Goal: Transaction & Acquisition: Book appointment/travel/reservation

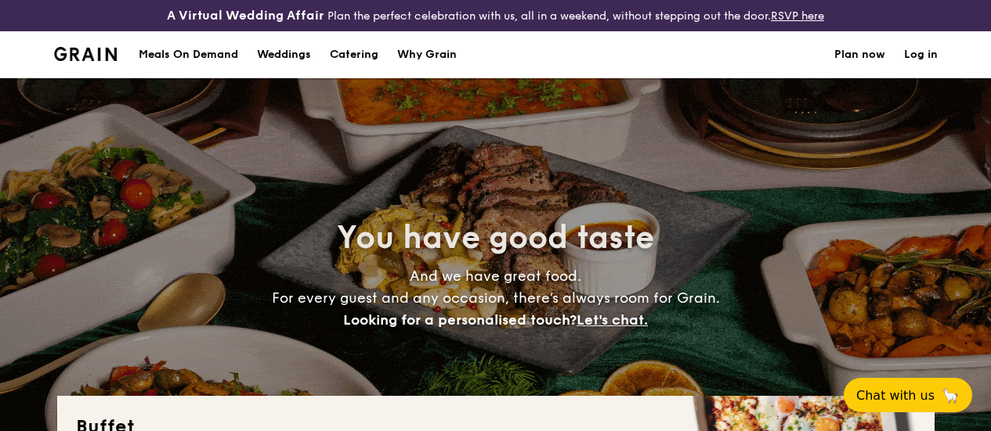
select select
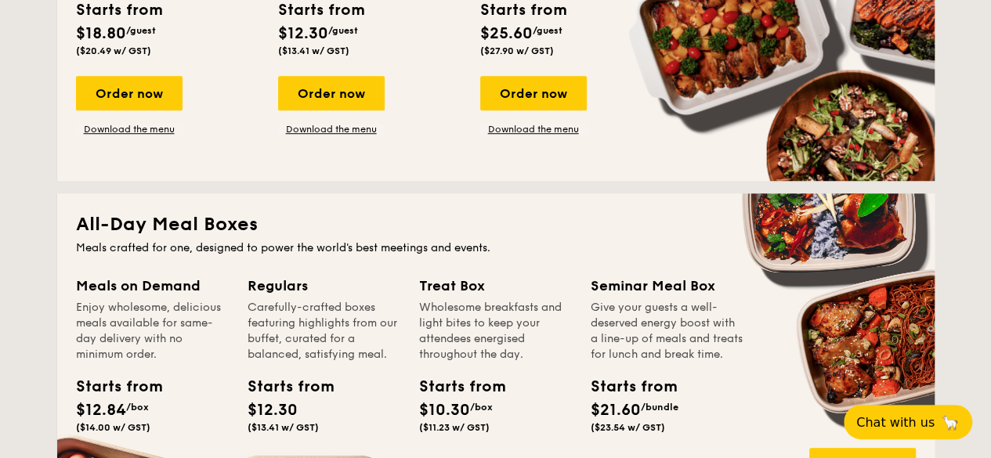
scroll to position [313, 0]
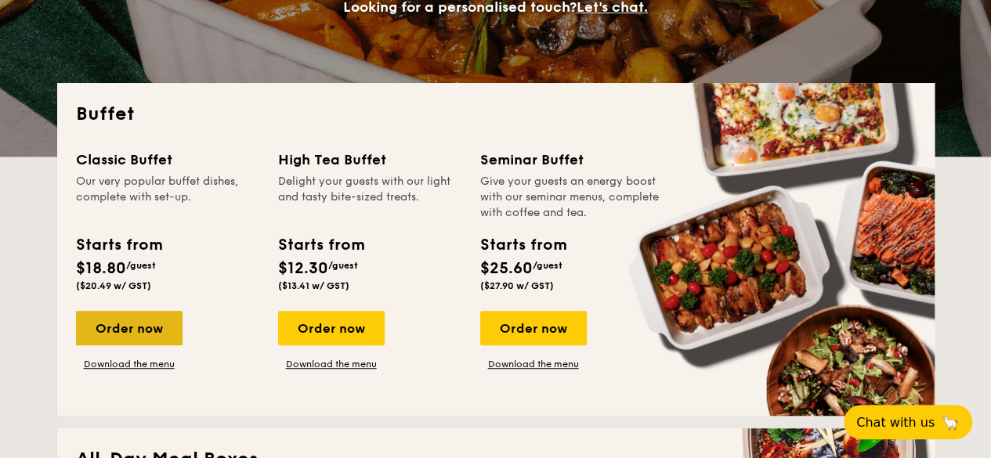
click at [134, 345] on div "Order now" at bounding box center [129, 328] width 106 height 34
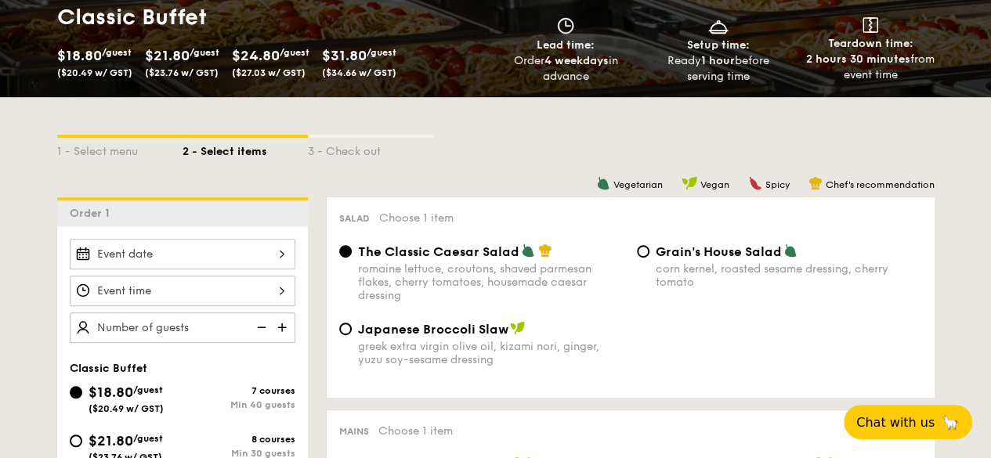
scroll to position [313, 0]
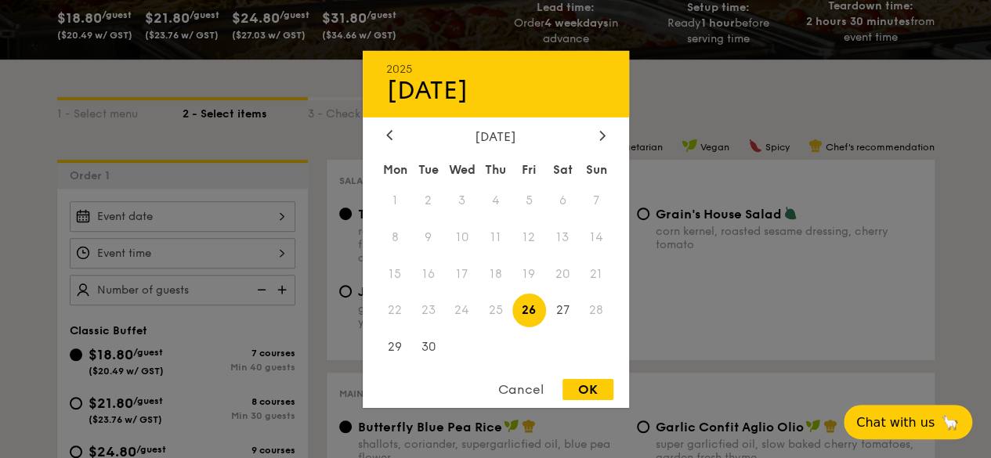
click at [204, 226] on div "2025 Sep [DATE] Tue Wed Thu Fri Sat Sun 1 2 3 4 5 6 7 8 9 10 11 12 13 14 15 16 …" at bounding box center [183, 216] width 226 height 31
click at [595, 141] on div at bounding box center [602, 135] width 14 height 15
click at [464, 195] on span "1" at bounding box center [462, 200] width 34 height 34
click at [582, 385] on div "OK" at bounding box center [587, 389] width 51 height 21
type input "[DATE]"
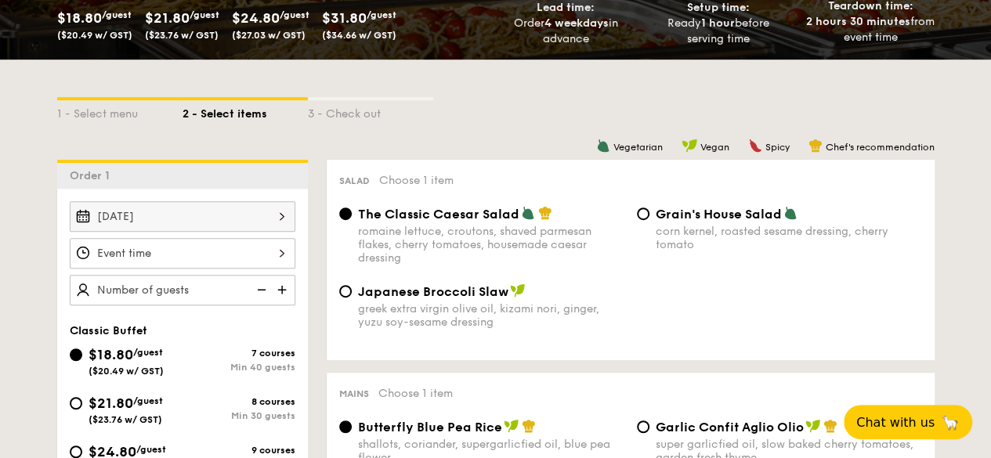
click at [133, 268] on div "12 1 2 3 4 5 6 7 8 9 10 11 00 15 30 45 am pm Cancel OK" at bounding box center [183, 253] width 226 height 31
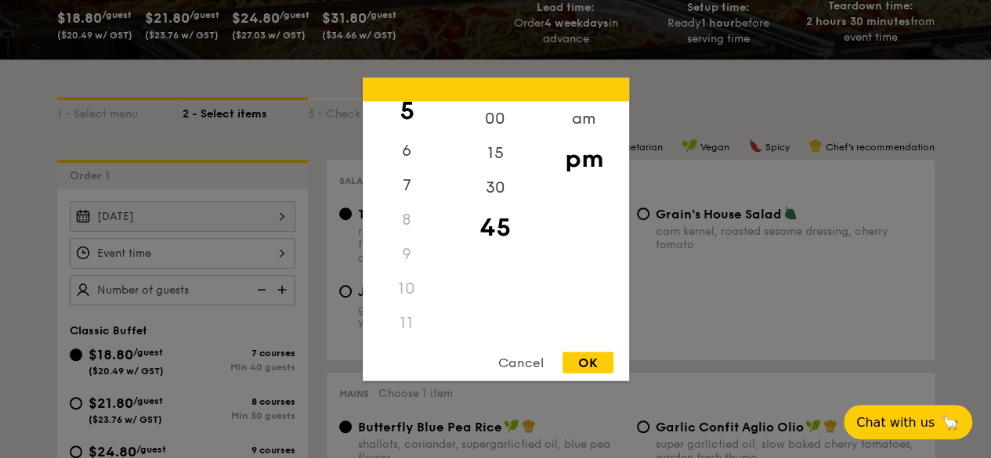
scroll to position [185, 0]
click at [408, 247] on div "9" at bounding box center [407, 254] width 88 height 34
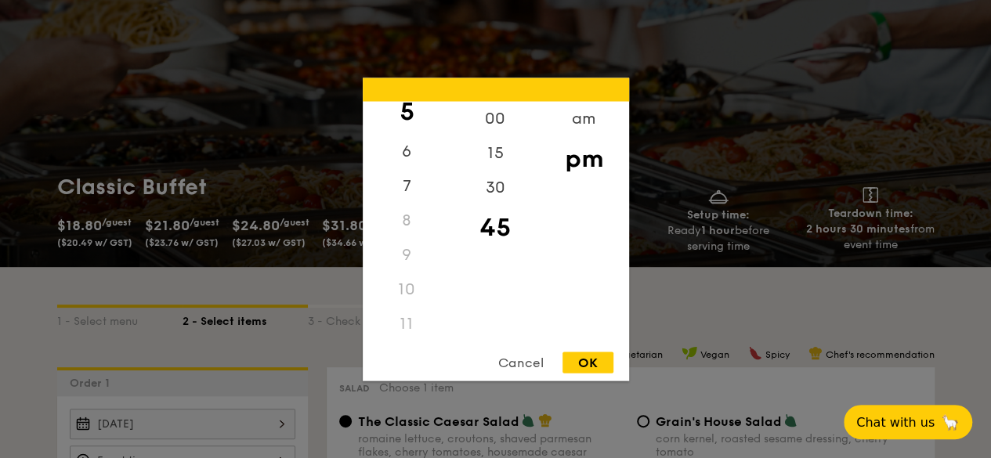
scroll to position [0, 0]
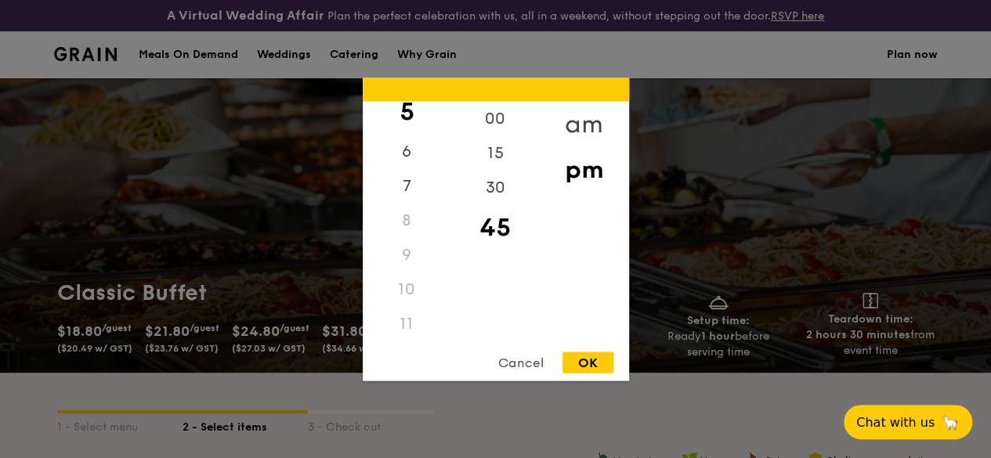
click at [579, 123] on div "am" at bounding box center [584, 123] width 88 height 45
click at [411, 258] on div "9" at bounding box center [407, 253] width 88 height 34
click at [407, 245] on div "9" at bounding box center [407, 254] width 88 height 34
click at [401, 278] on div "12 1 2 3 4 5 6 7 8 9 10 11" at bounding box center [407, 220] width 88 height 239
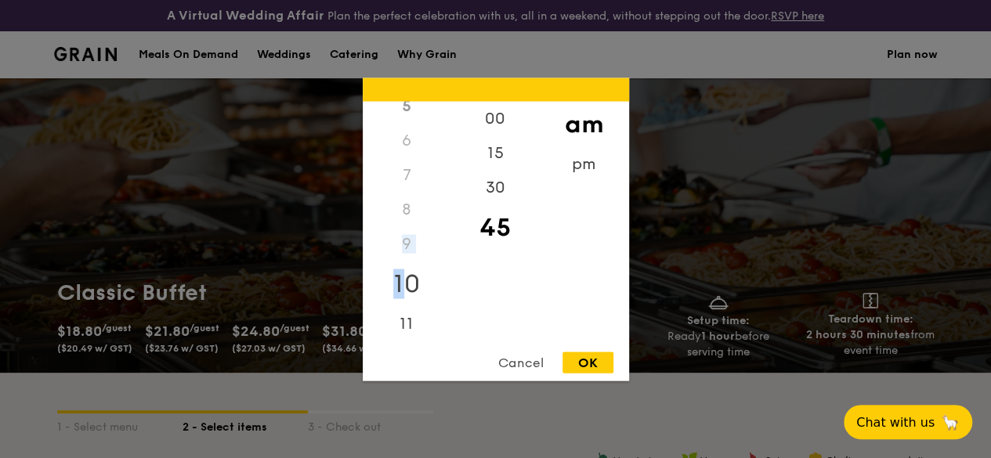
click at [401, 278] on div "10" at bounding box center [407, 283] width 88 height 45
click at [497, 192] on div "30" at bounding box center [495, 192] width 88 height 45
click at [409, 244] on div "9" at bounding box center [407, 243] width 88 height 34
click at [592, 361] on div "OK" at bounding box center [587, 362] width 51 height 21
type input "10:30AM"
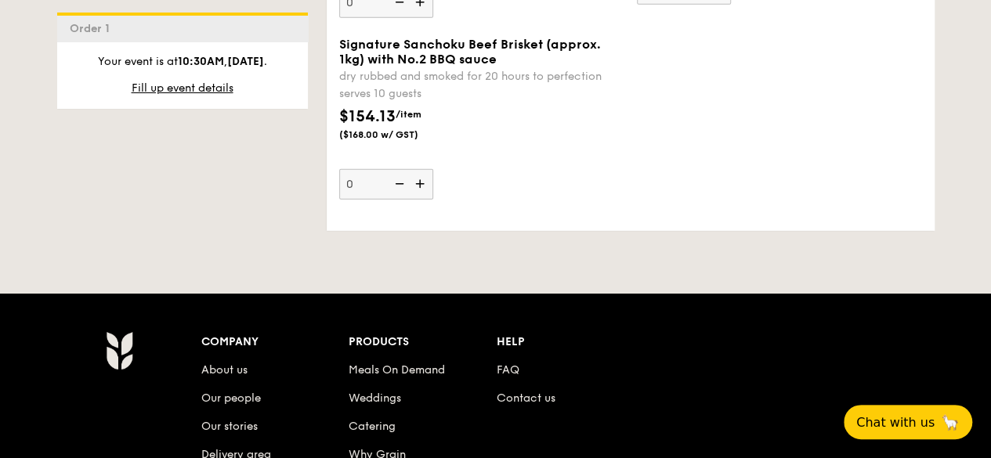
scroll to position [2417, 0]
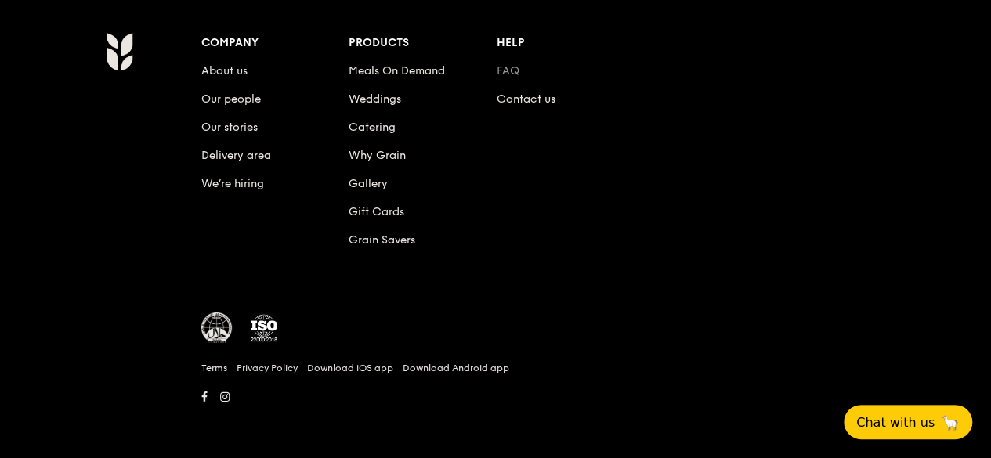
click at [514, 67] on link "FAQ" at bounding box center [507, 70] width 23 height 13
